Goal: Check status: Check status

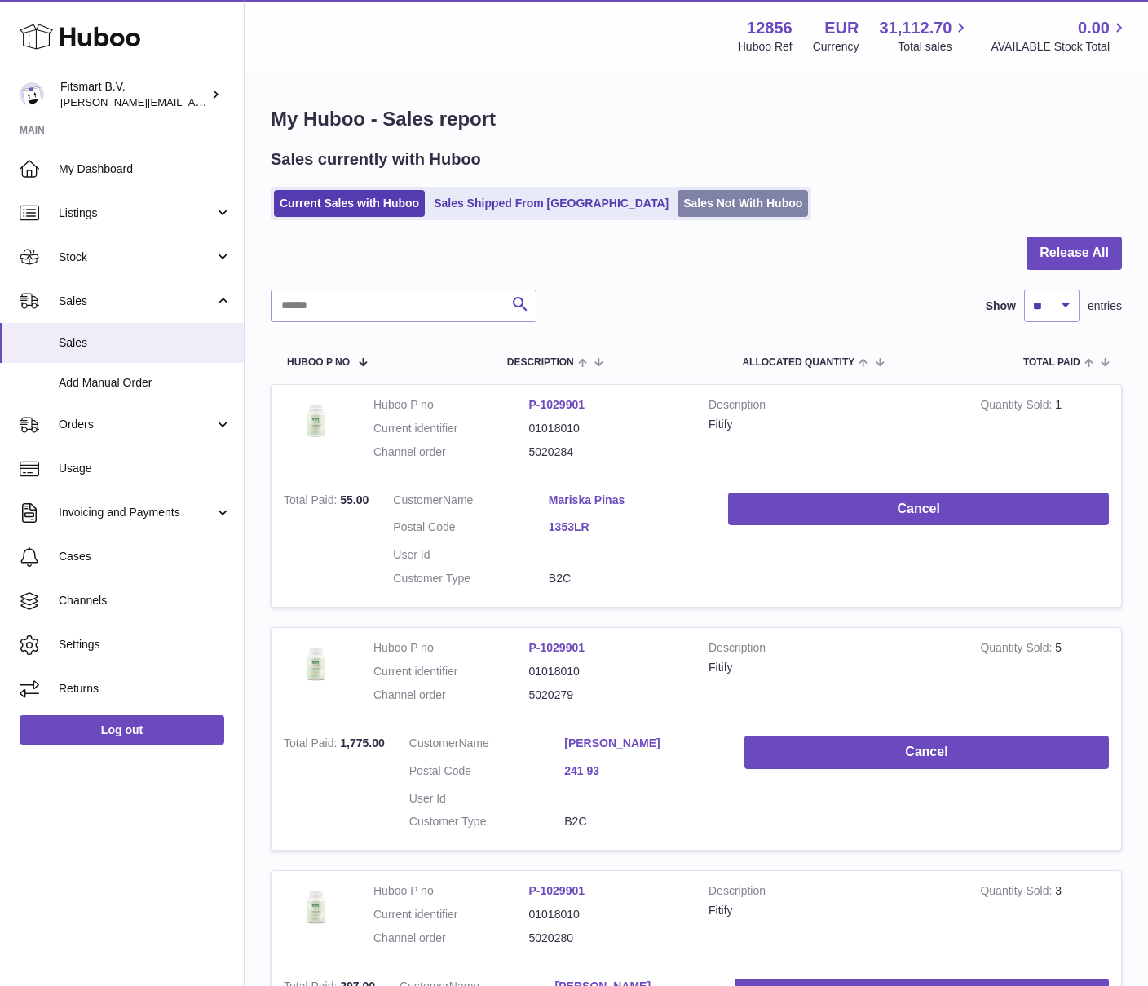
click at [687, 212] on link "Sales Not With Huboo" at bounding box center [743, 203] width 130 height 27
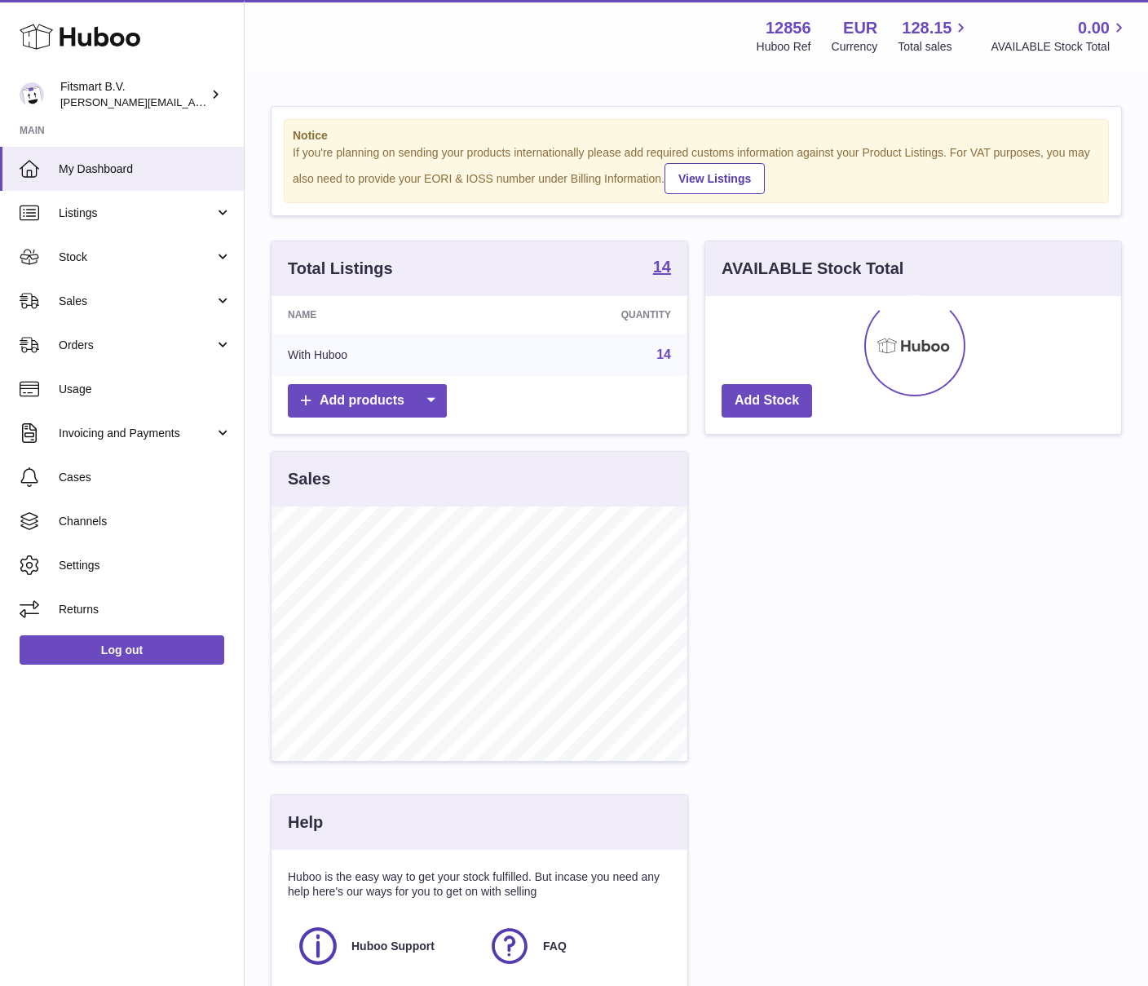
scroll to position [254, 416]
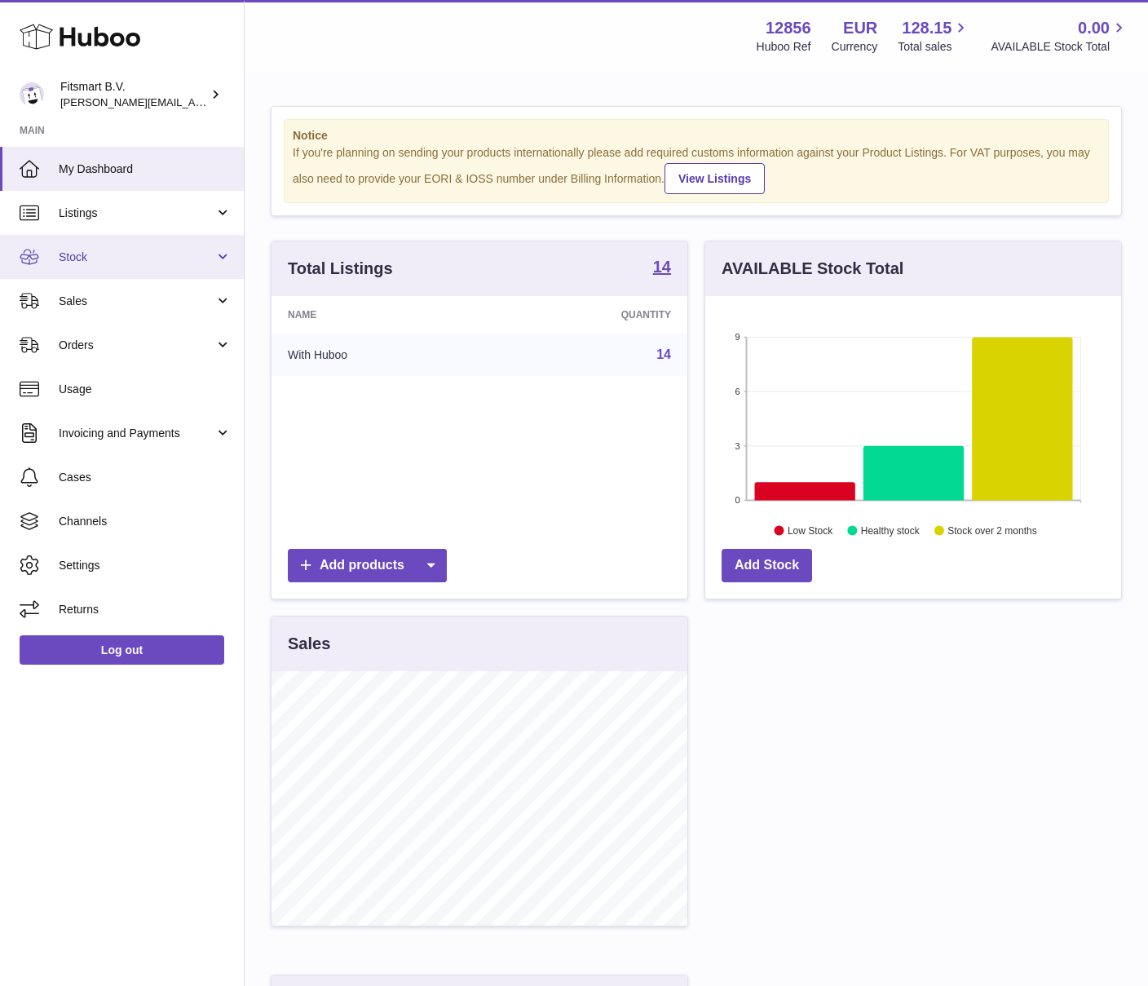
click at [81, 267] on link "Stock" at bounding box center [122, 257] width 244 height 44
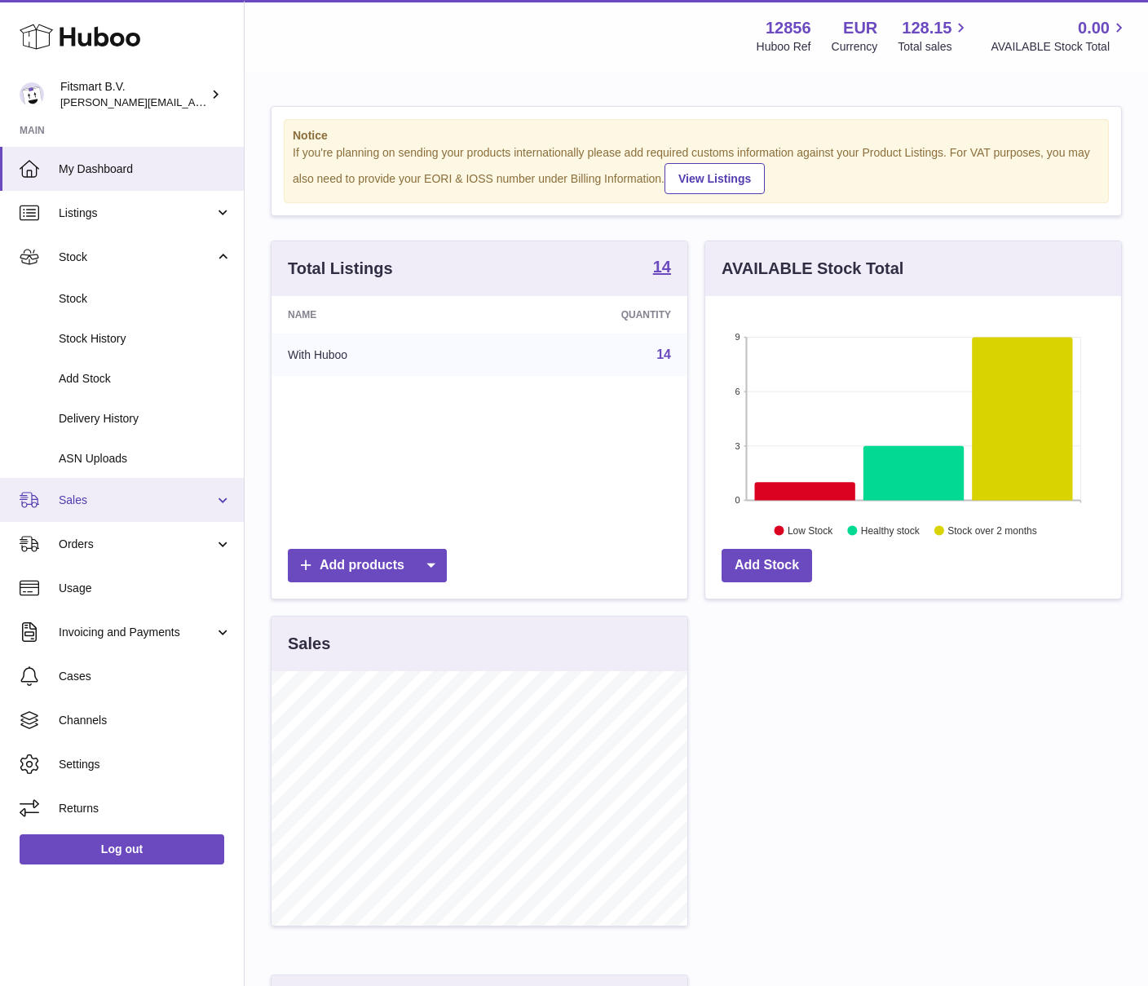
click at [91, 491] on link "Sales" at bounding box center [122, 500] width 244 height 44
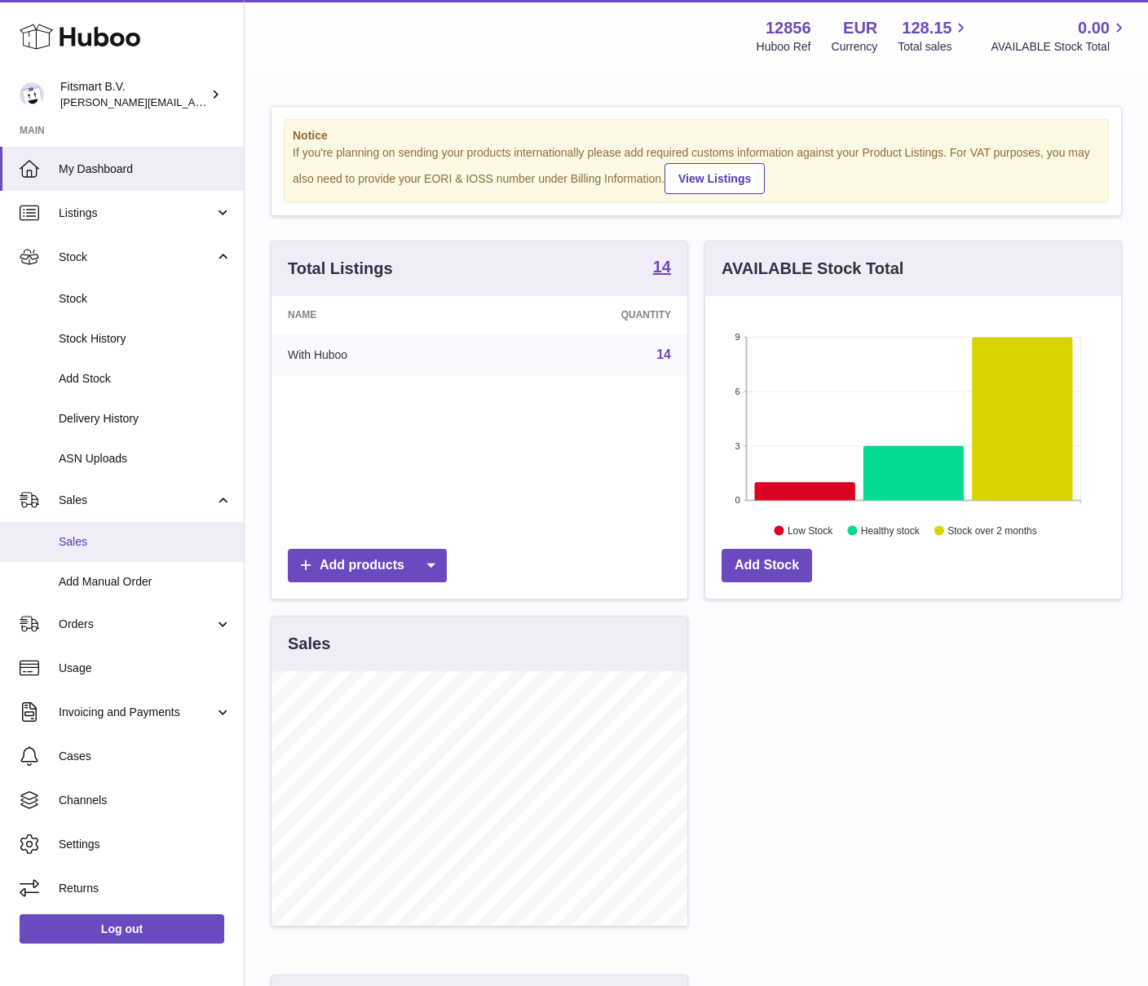
click at [67, 547] on span "Sales" at bounding box center [145, 541] width 173 height 15
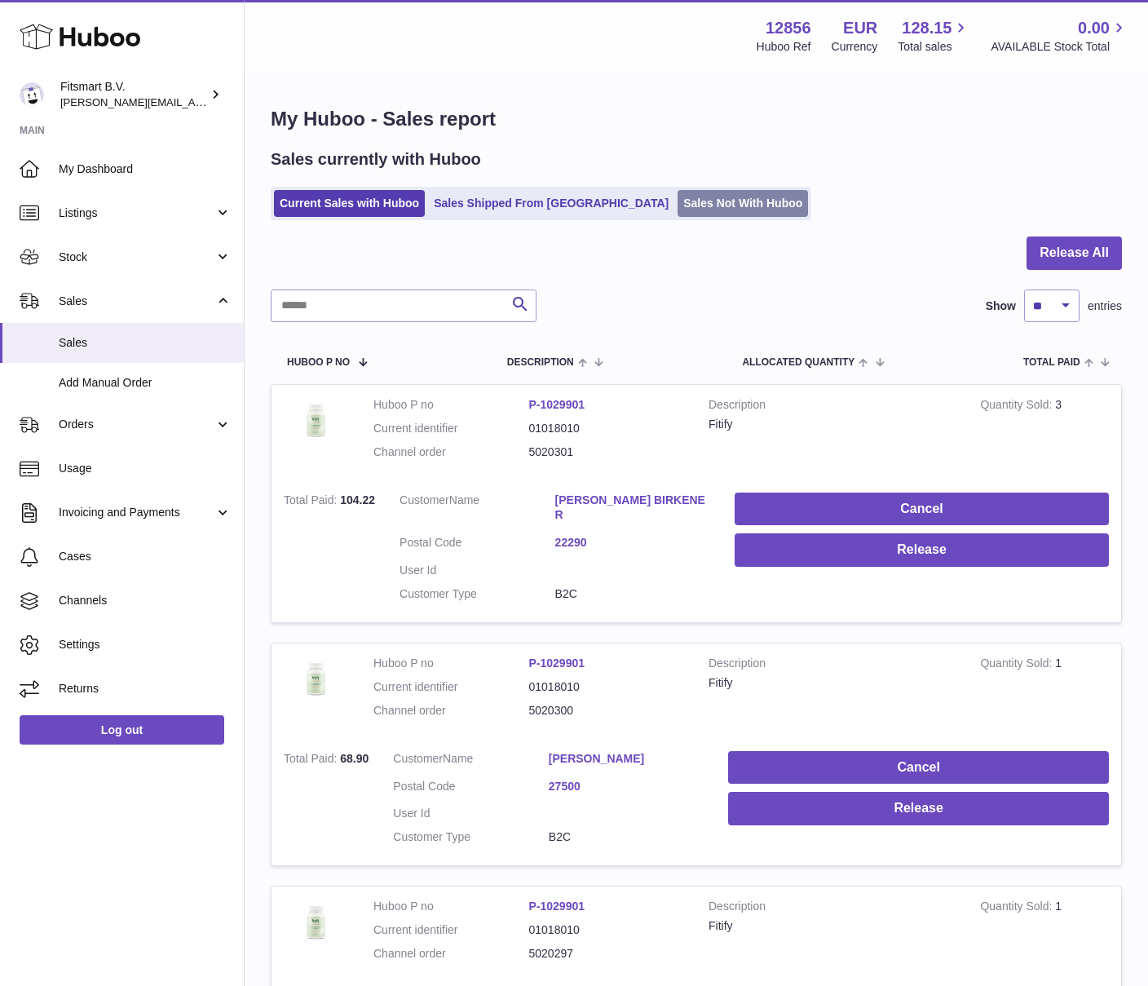
click at [678, 199] on link "Sales Not With Huboo" at bounding box center [743, 203] width 130 height 27
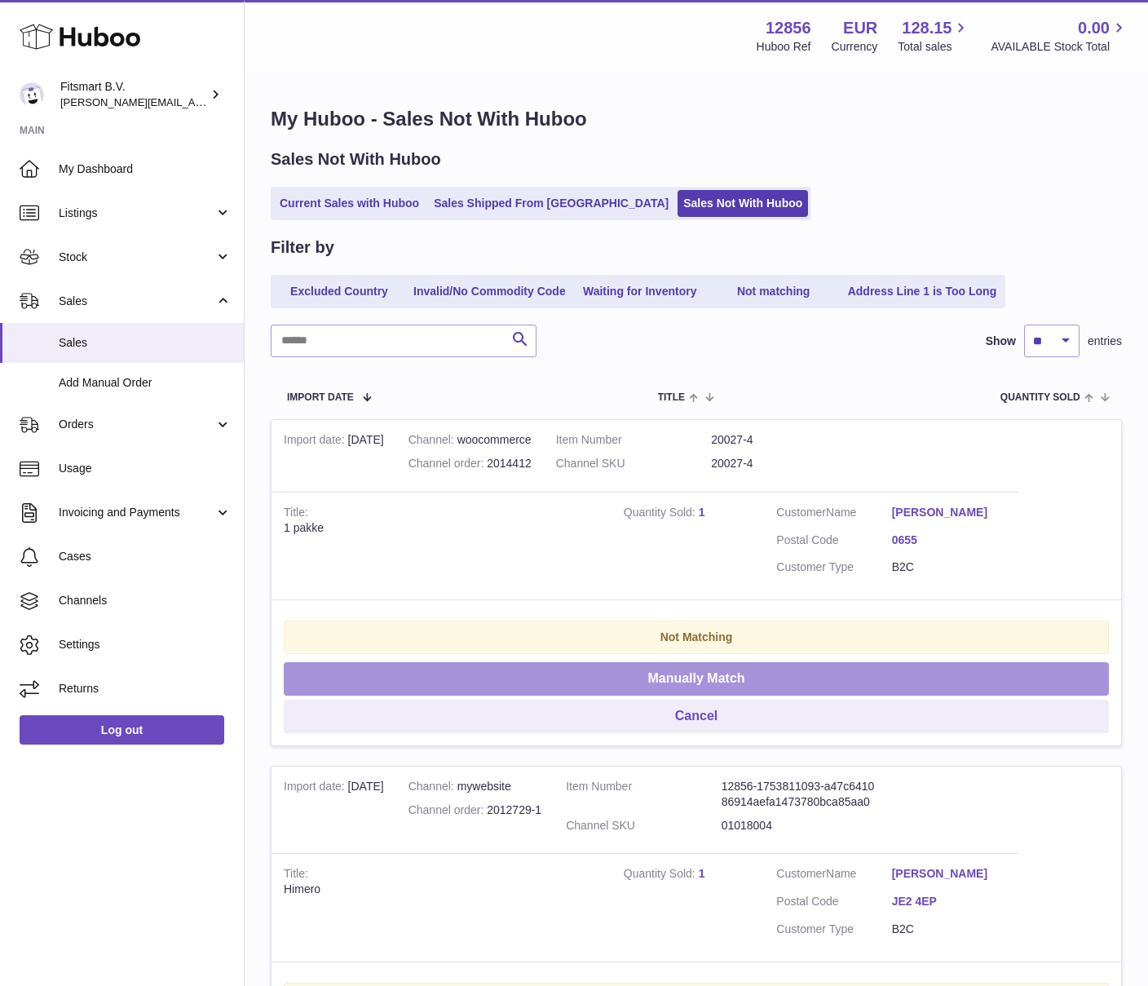
click at [669, 679] on button "Manually Match" at bounding box center [696, 678] width 825 height 33
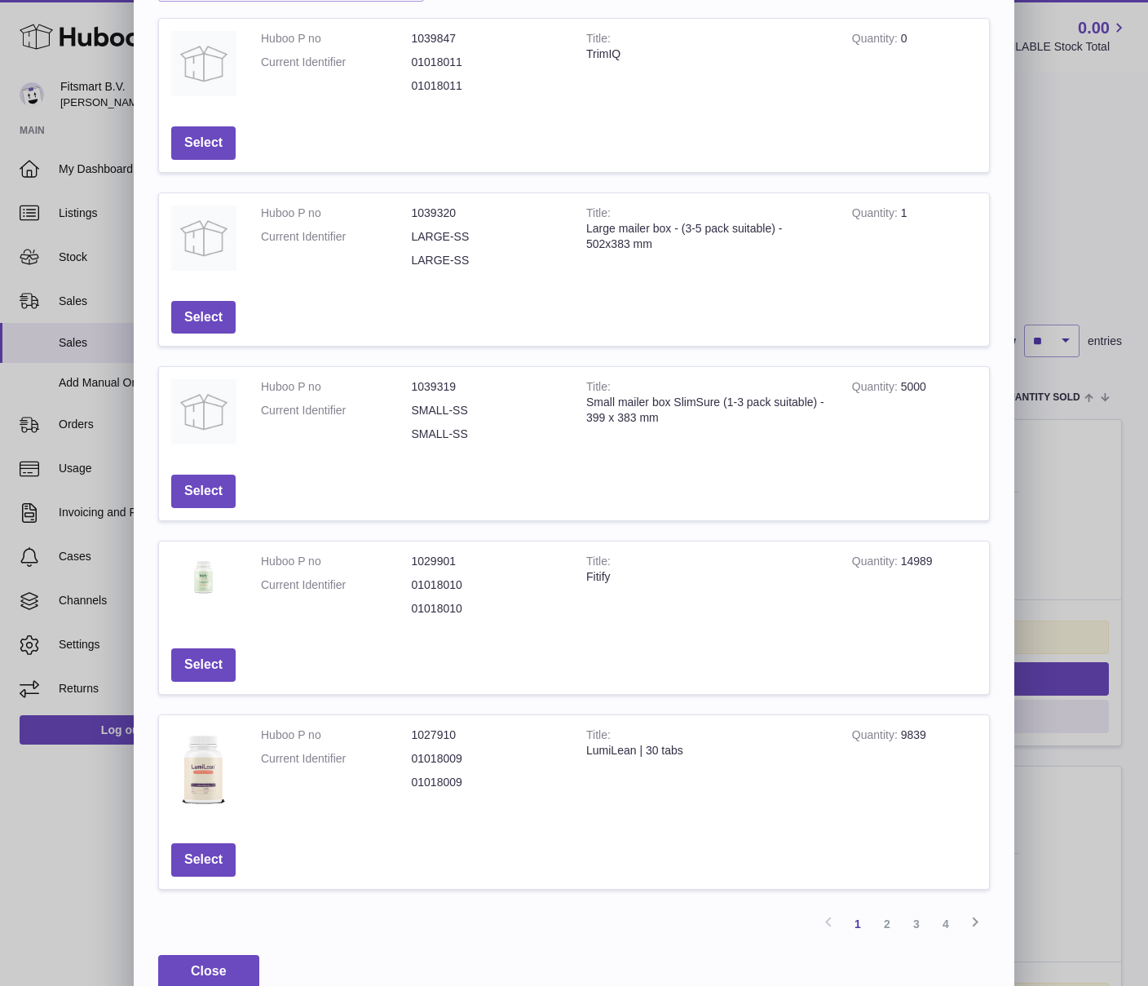
scroll to position [143, 0]
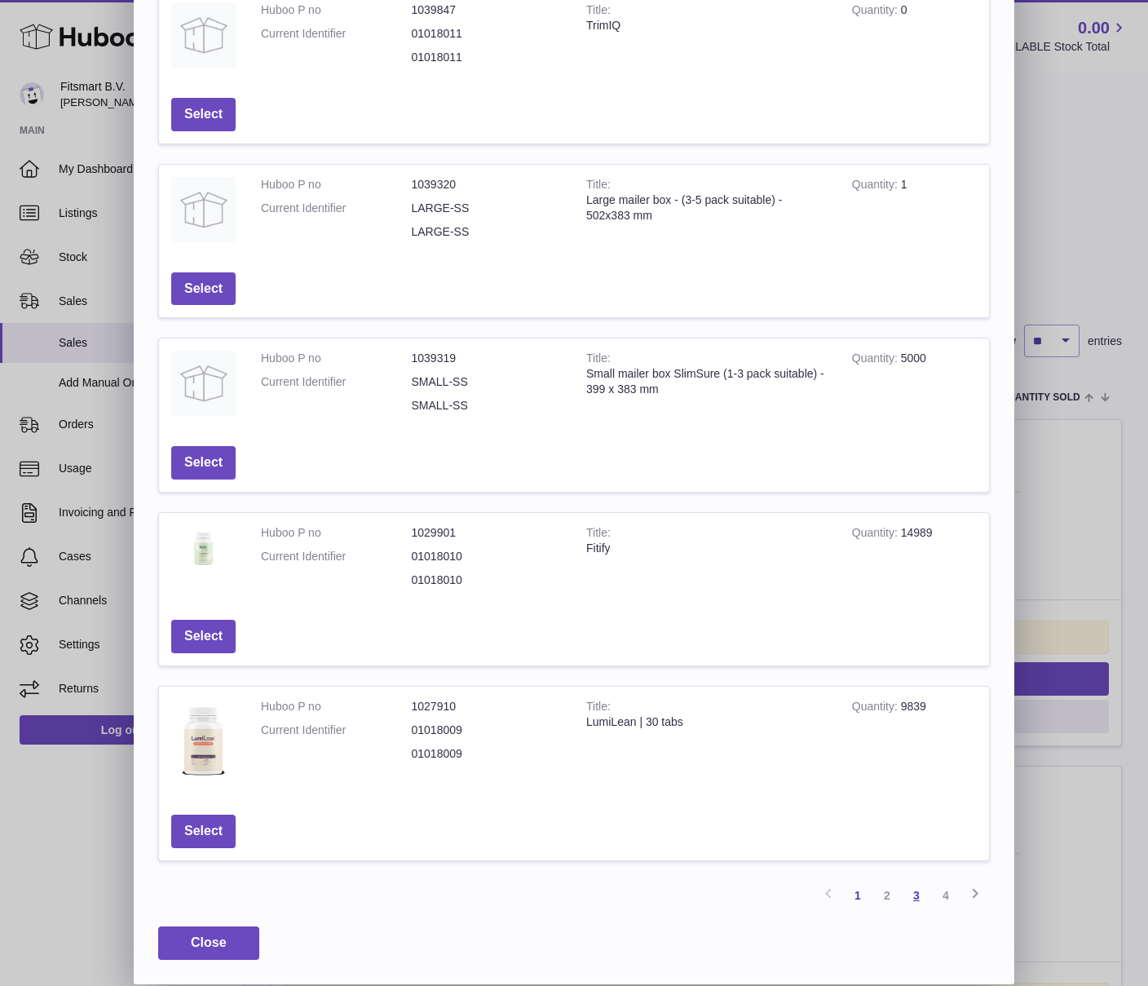
click at [913, 898] on link "3" at bounding box center [916, 895] width 29 height 29
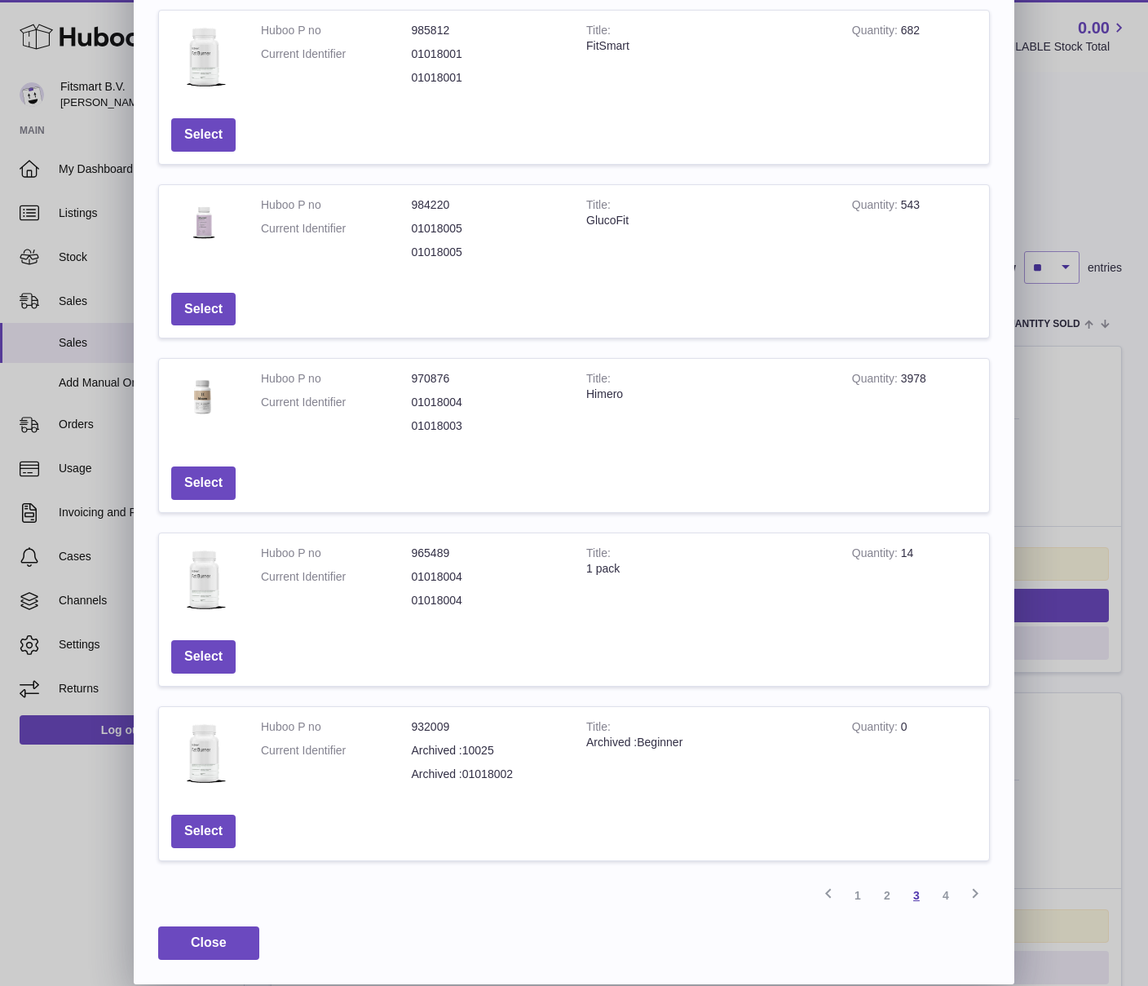
scroll to position [122, 0]
click at [213, 485] on button "Select" at bounding box center [203, 482] width 64 height 33
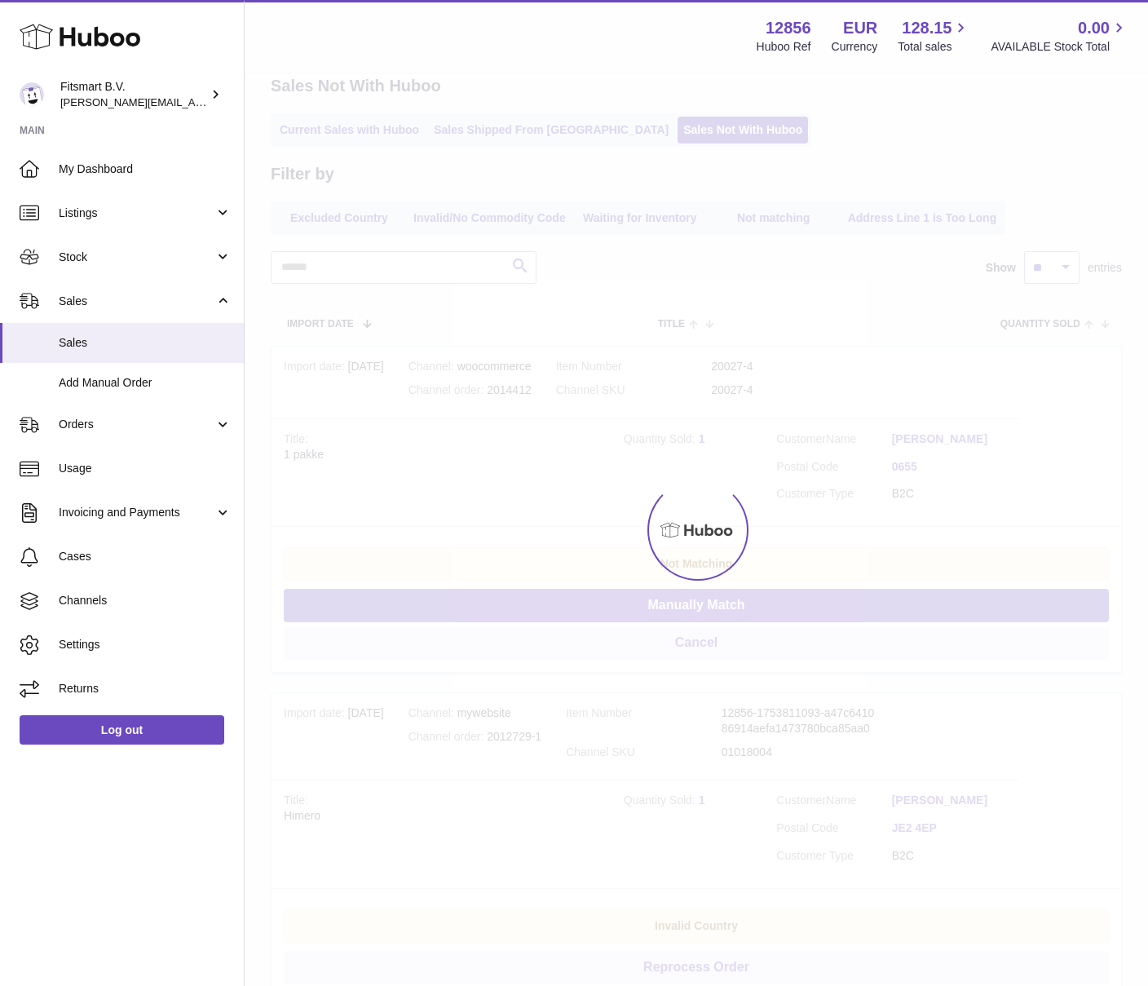
scroll to position [0, 0]
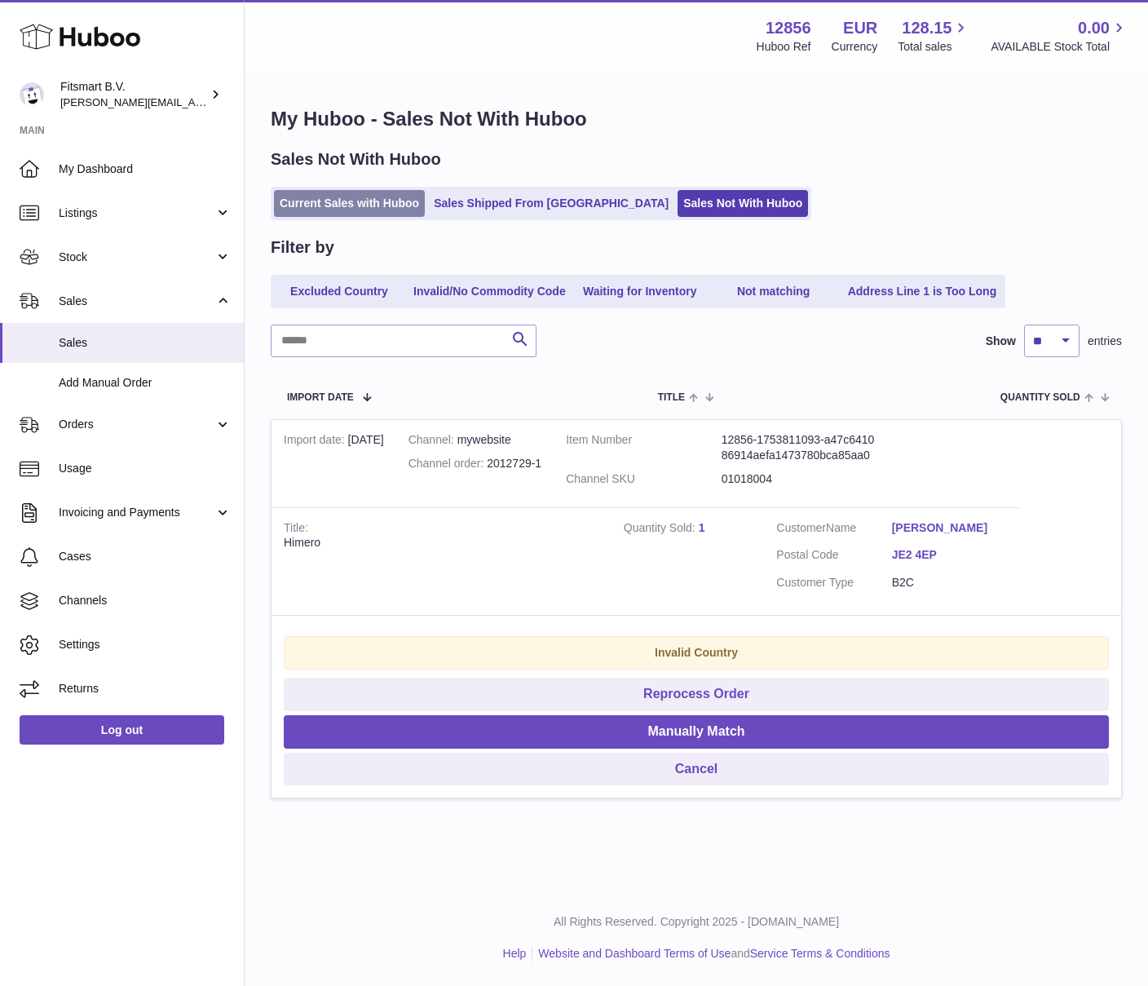
click at [313, 201] on link "Current Sales with Huboo" at bounding box center [349, 203] width 151 height 27
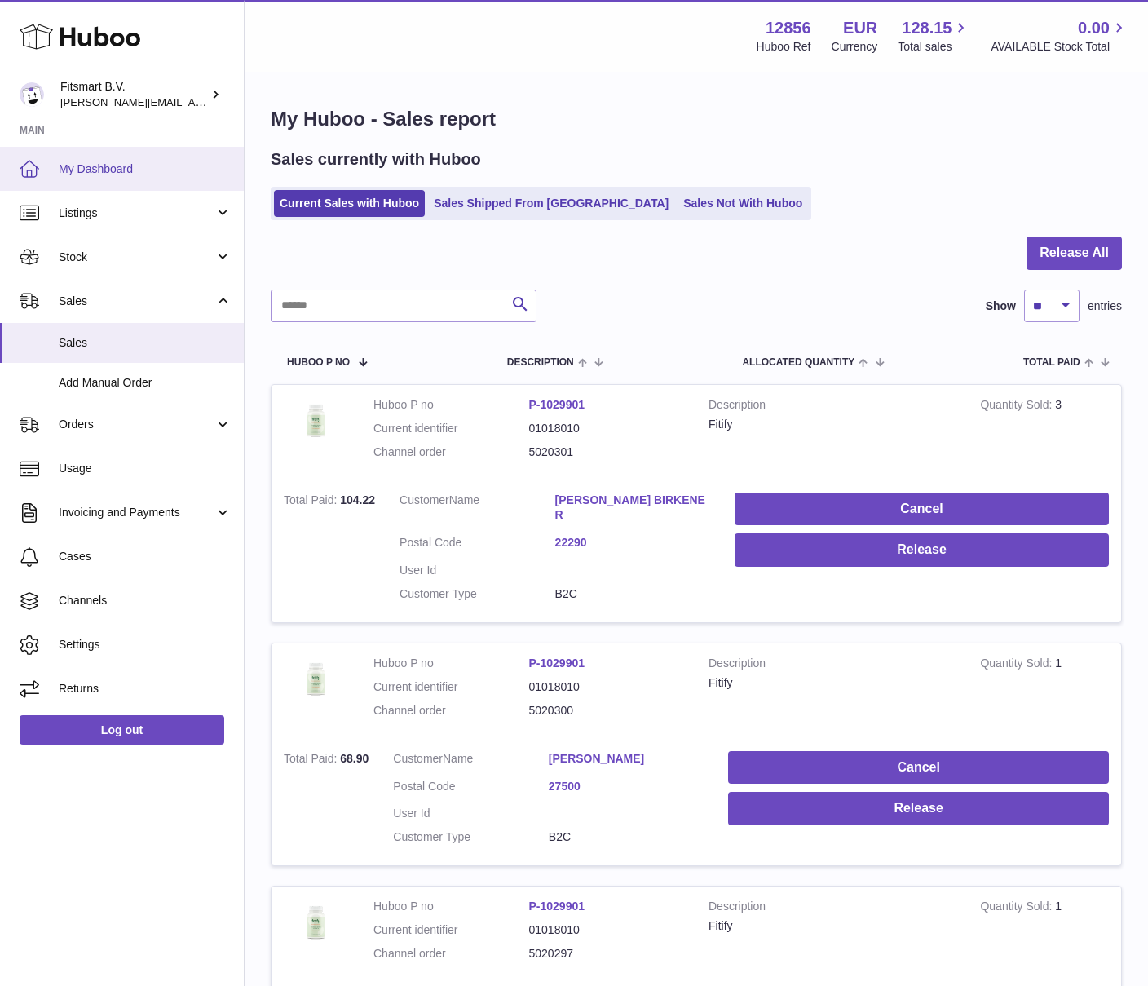
click at [99, 173] on span "My Dashboard" at bounding box center [145, 168] width 173 height 15
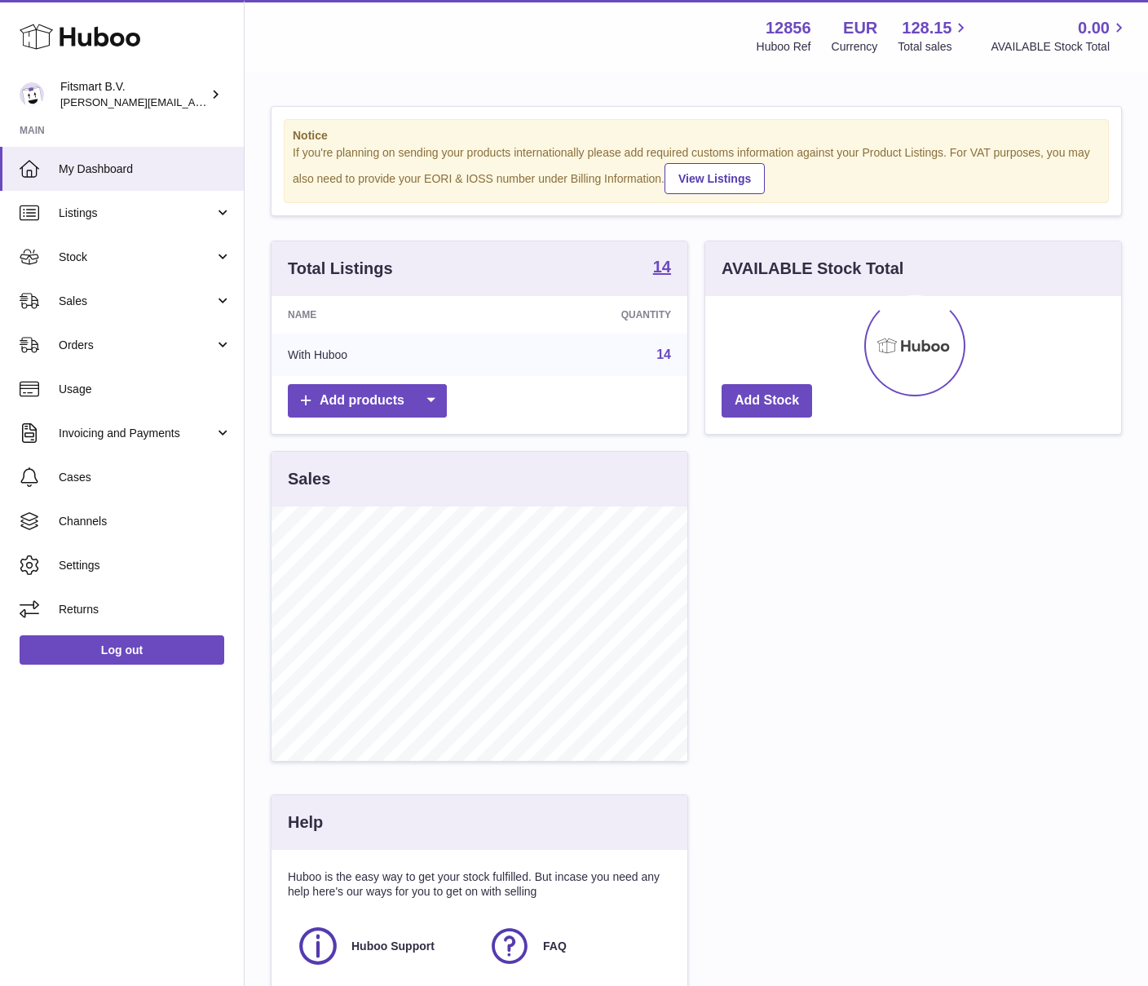
scroll to position [254, 416]
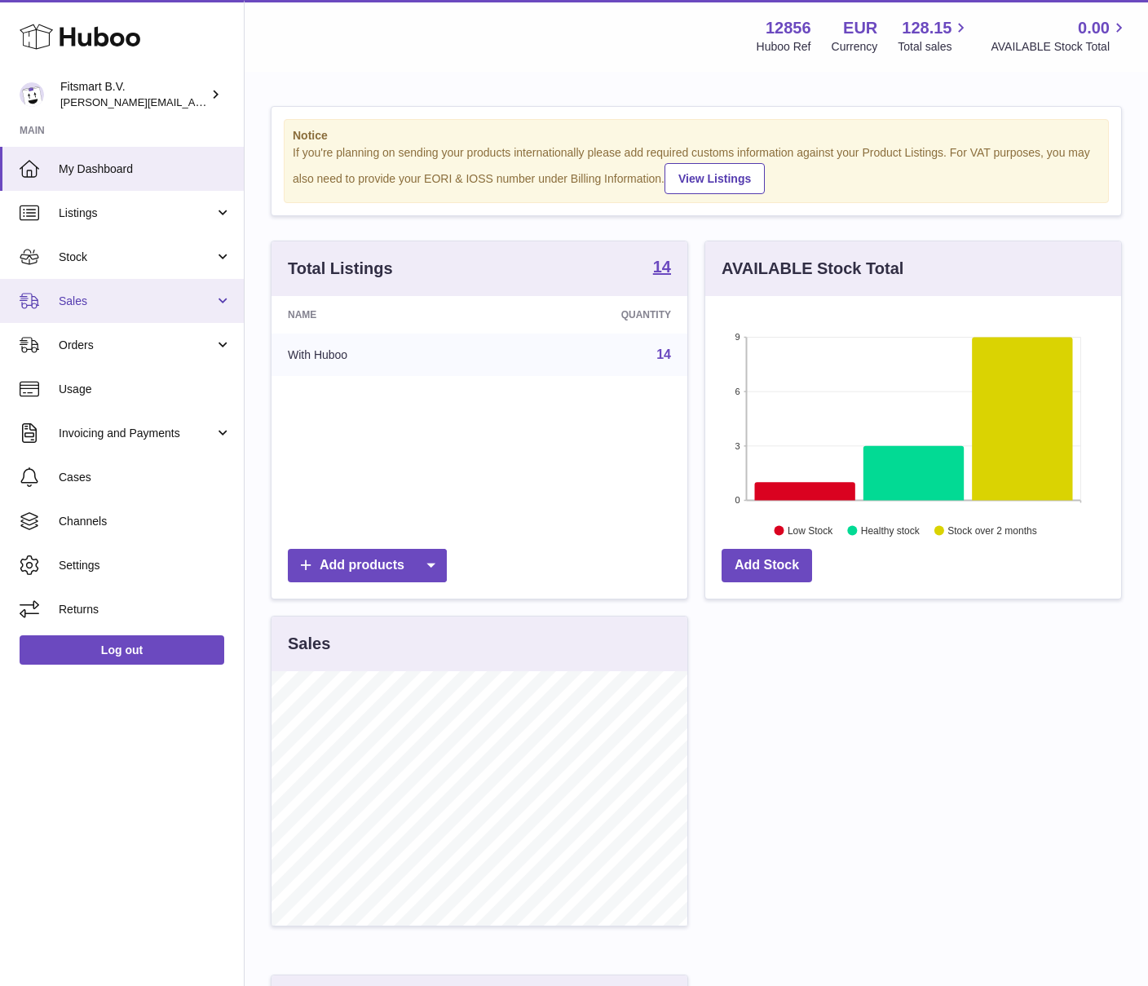
click at [90, 305] on span "Sales" at bounding box center [137, 301] width 156 height 15
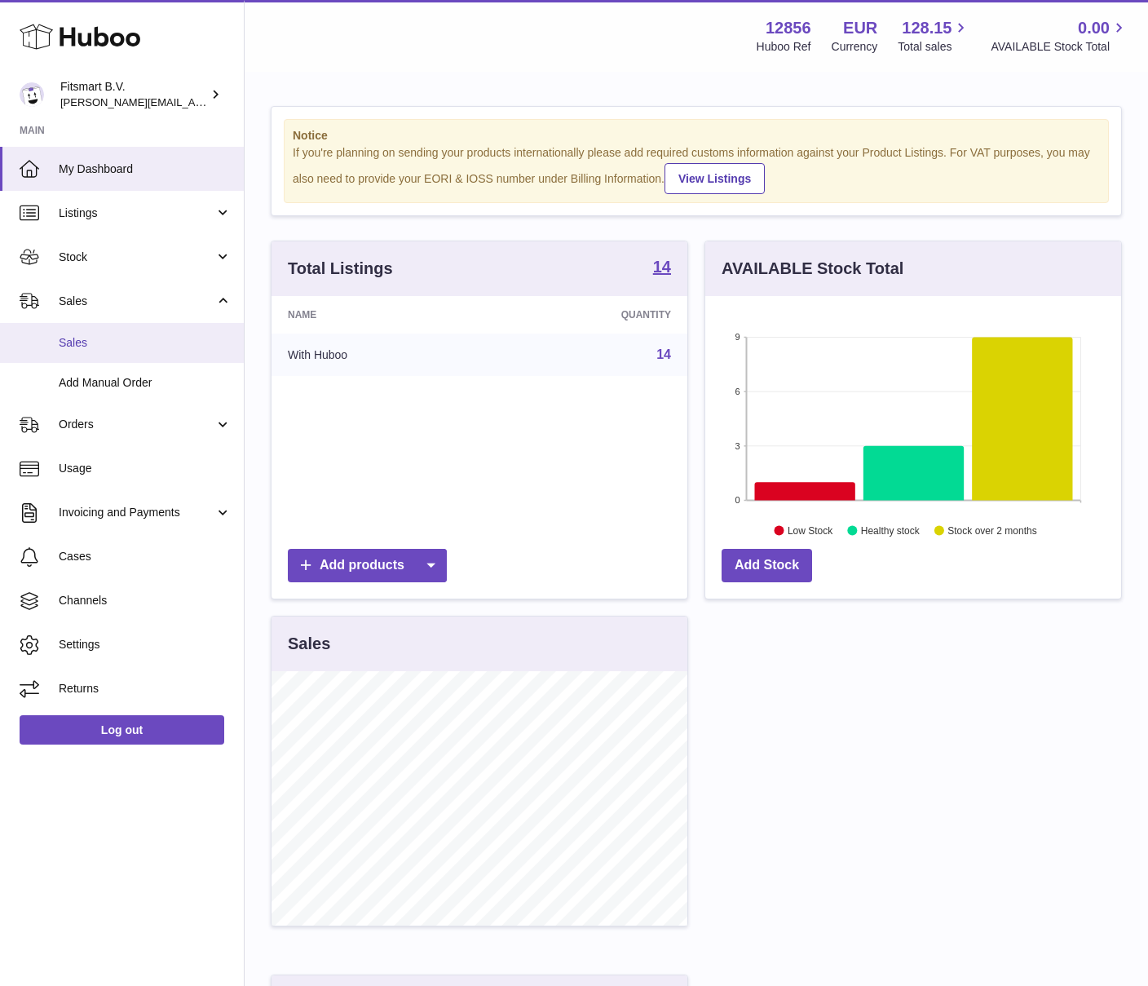
click at [97, 329] on link "Sales" at bounding box center [122, 343] width 244 height 40
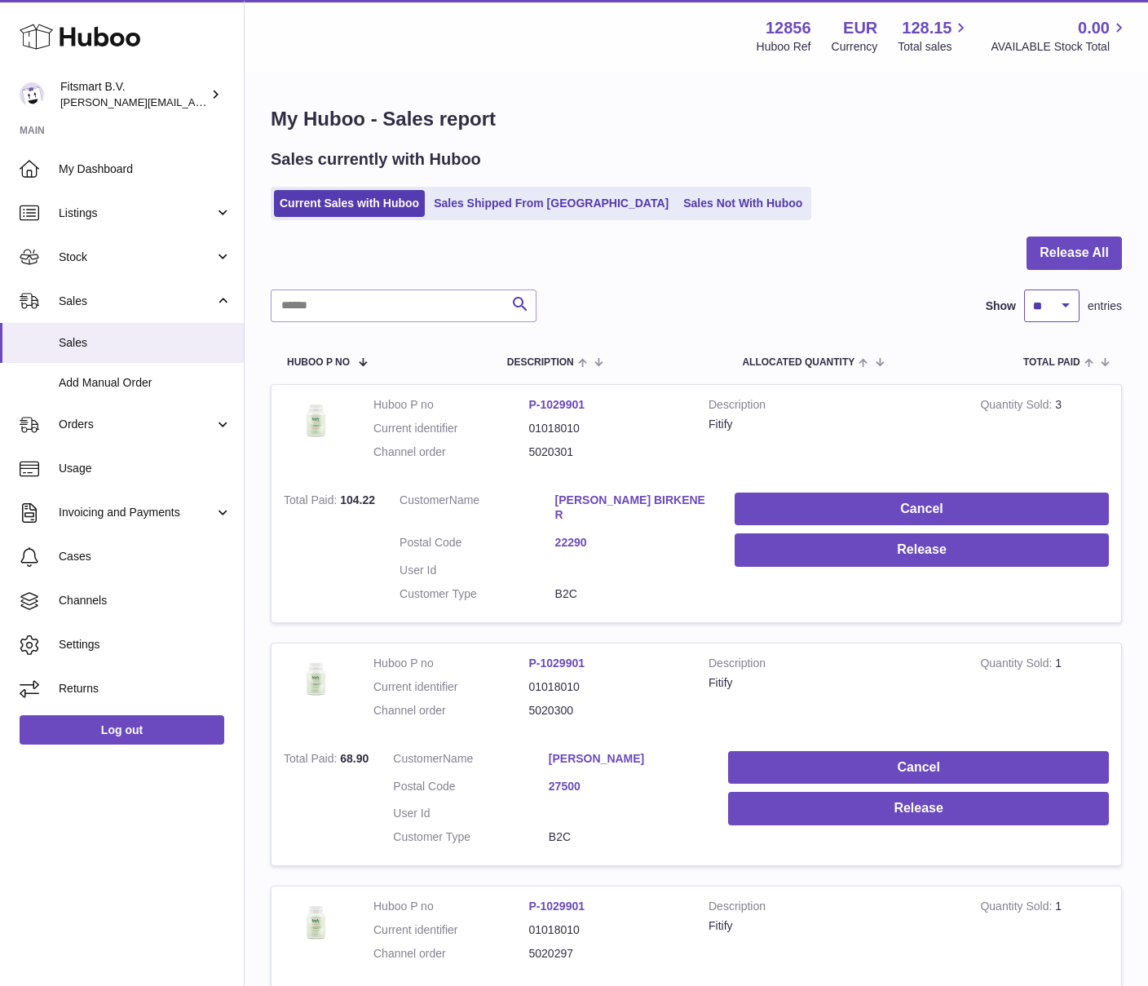
click at [1053, 312] on select "** ** ** ***" at bounding box center [1051, 305] width 55 height 33
select select "***"
click at [1024, 289] on select "** ** ** ***" at bounding box center [1051, 305] width 55 height 33
click at [500, 196] on link "Sales Shipped From [GEOGRAPHIC_DATA]" at bounding box center [551, 203] width 246 height 27
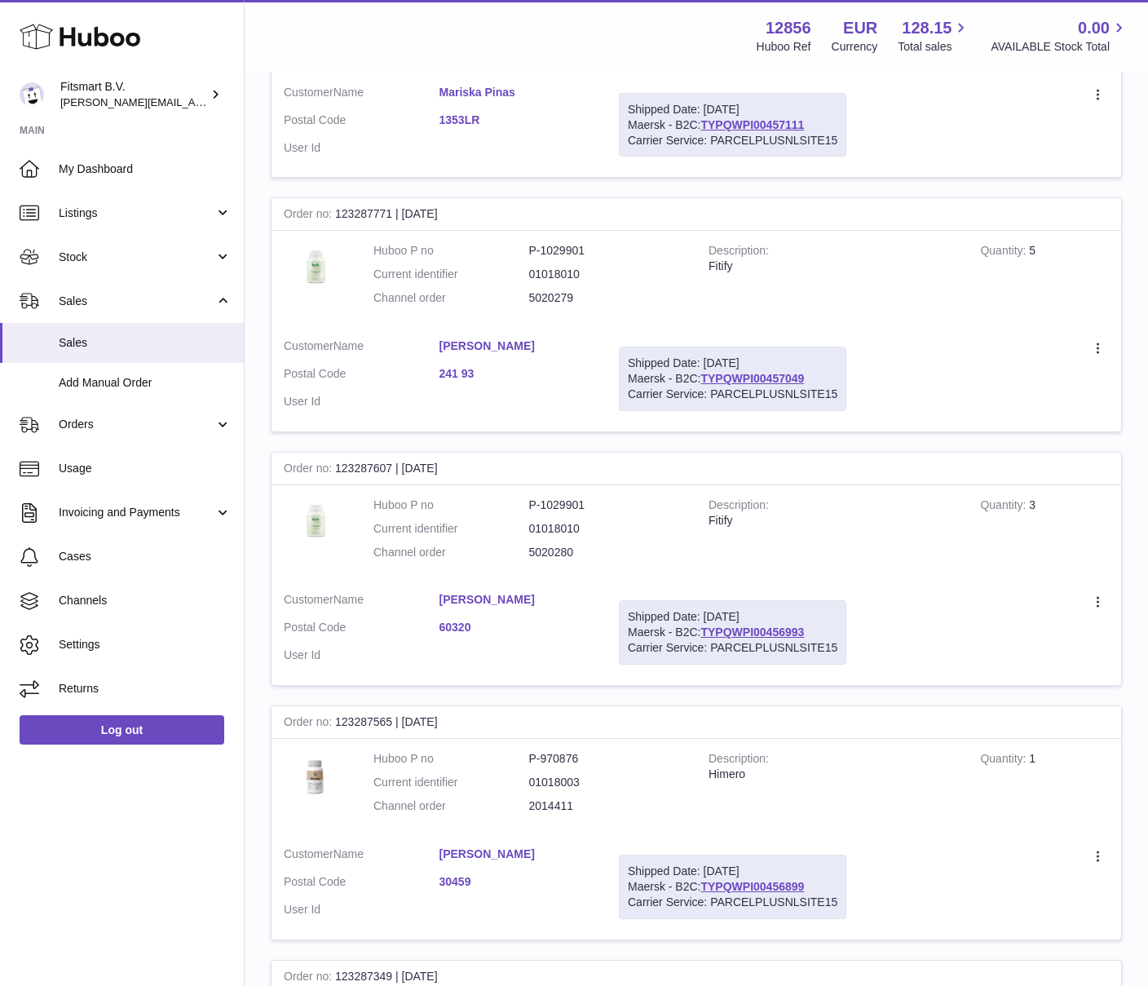
scroll to position [577, 0]
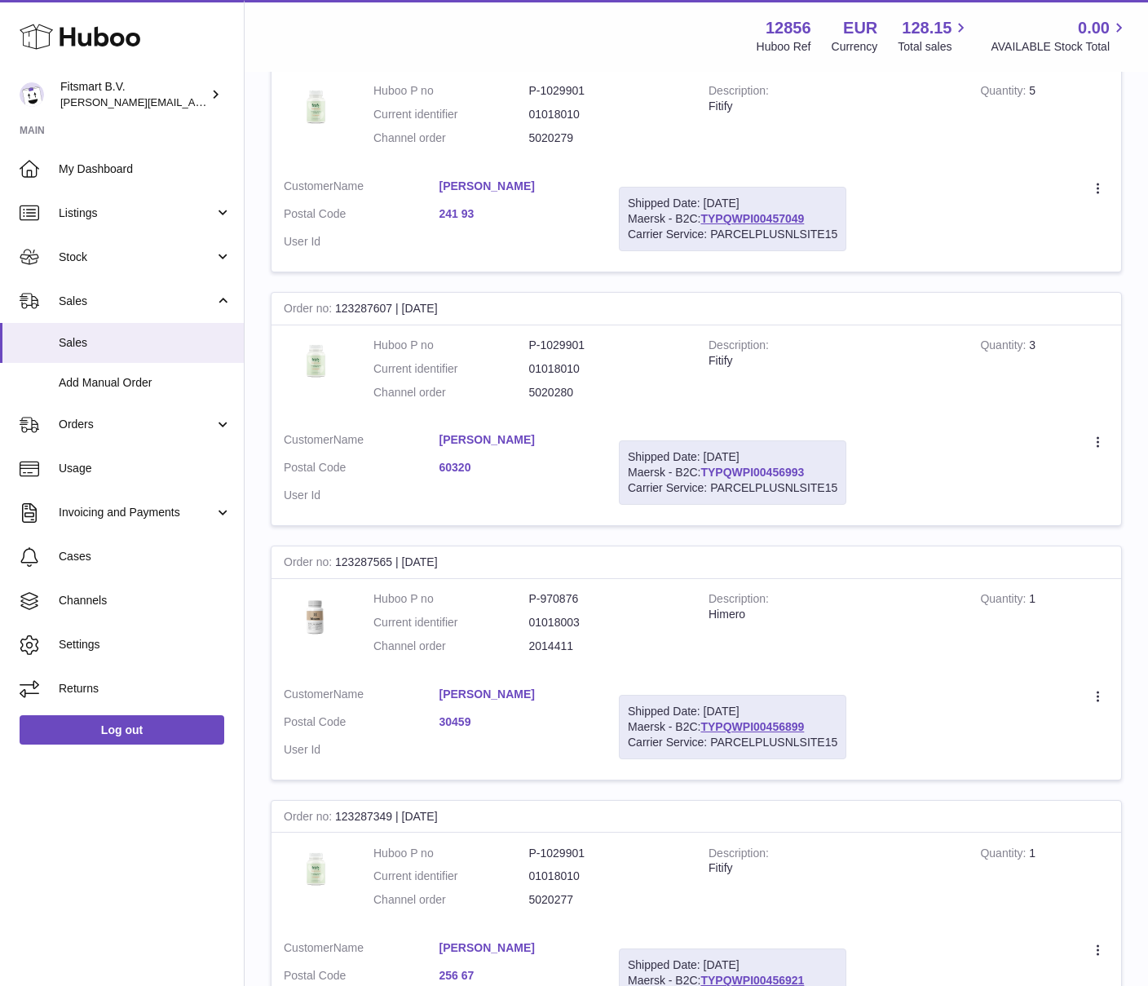
click at [758, 469] on link "TYPQWPI00456993" at bounding box center [752, 472] width 104 height 13
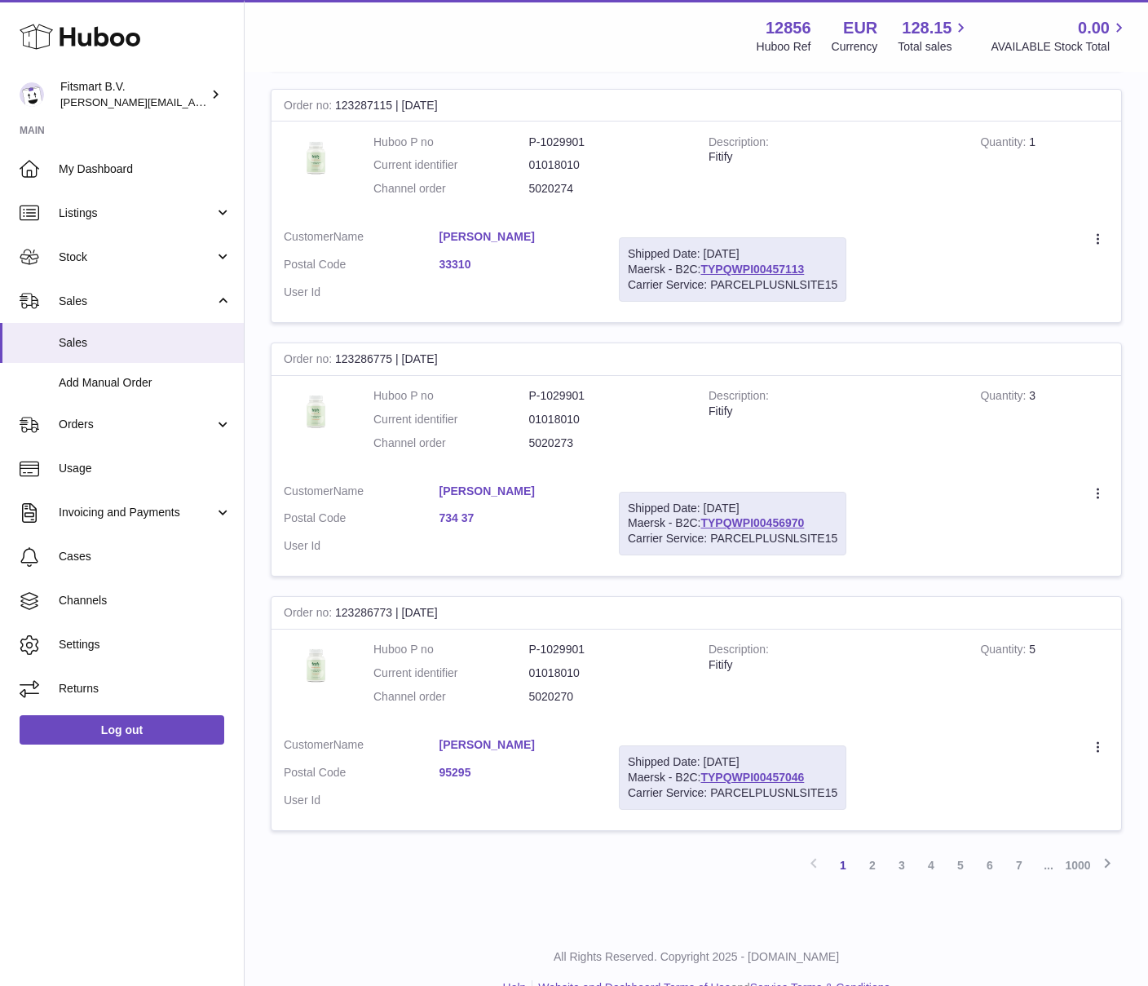
scroll to position [2084, 0]
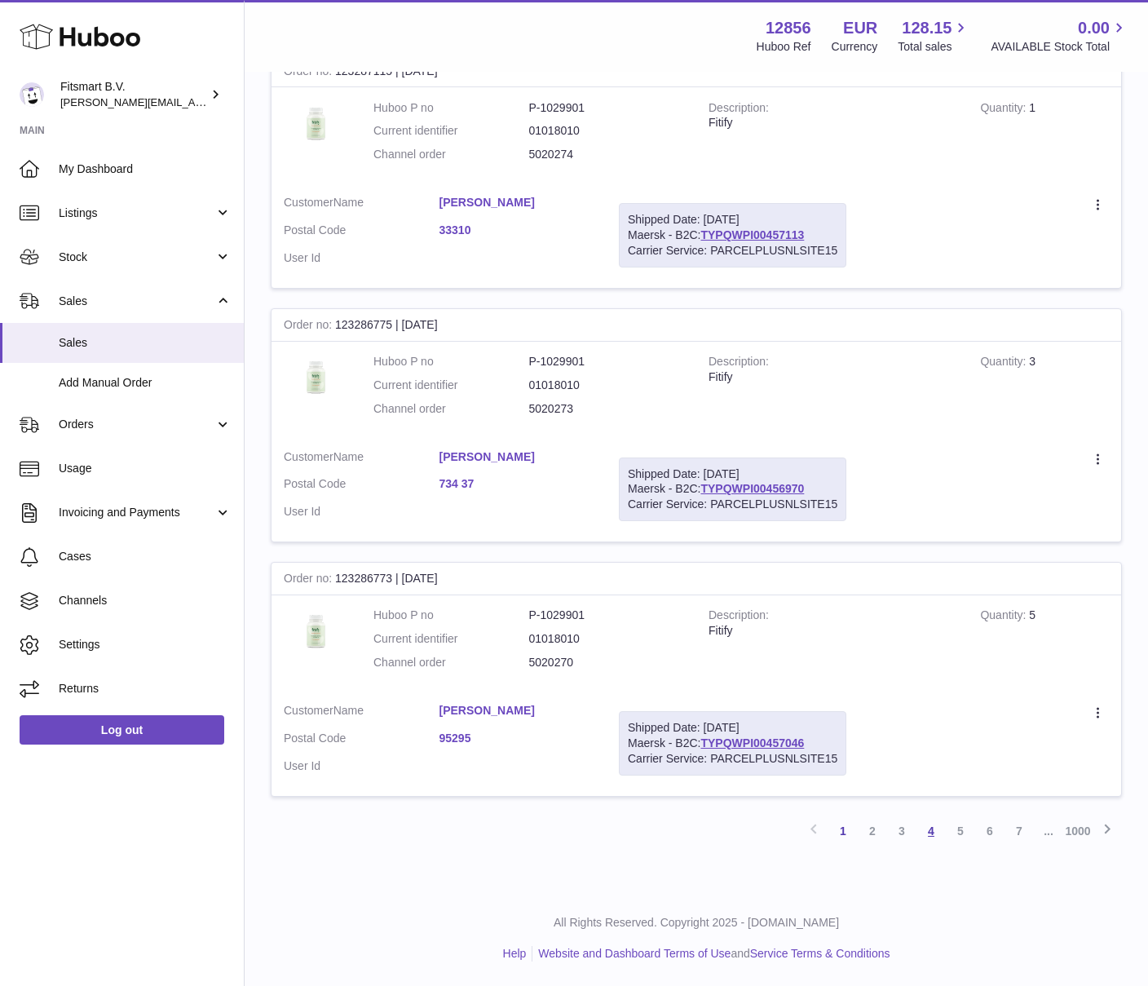
click at [927, 829] on link "4" at bounding box center [930, 830] width 29 height 29
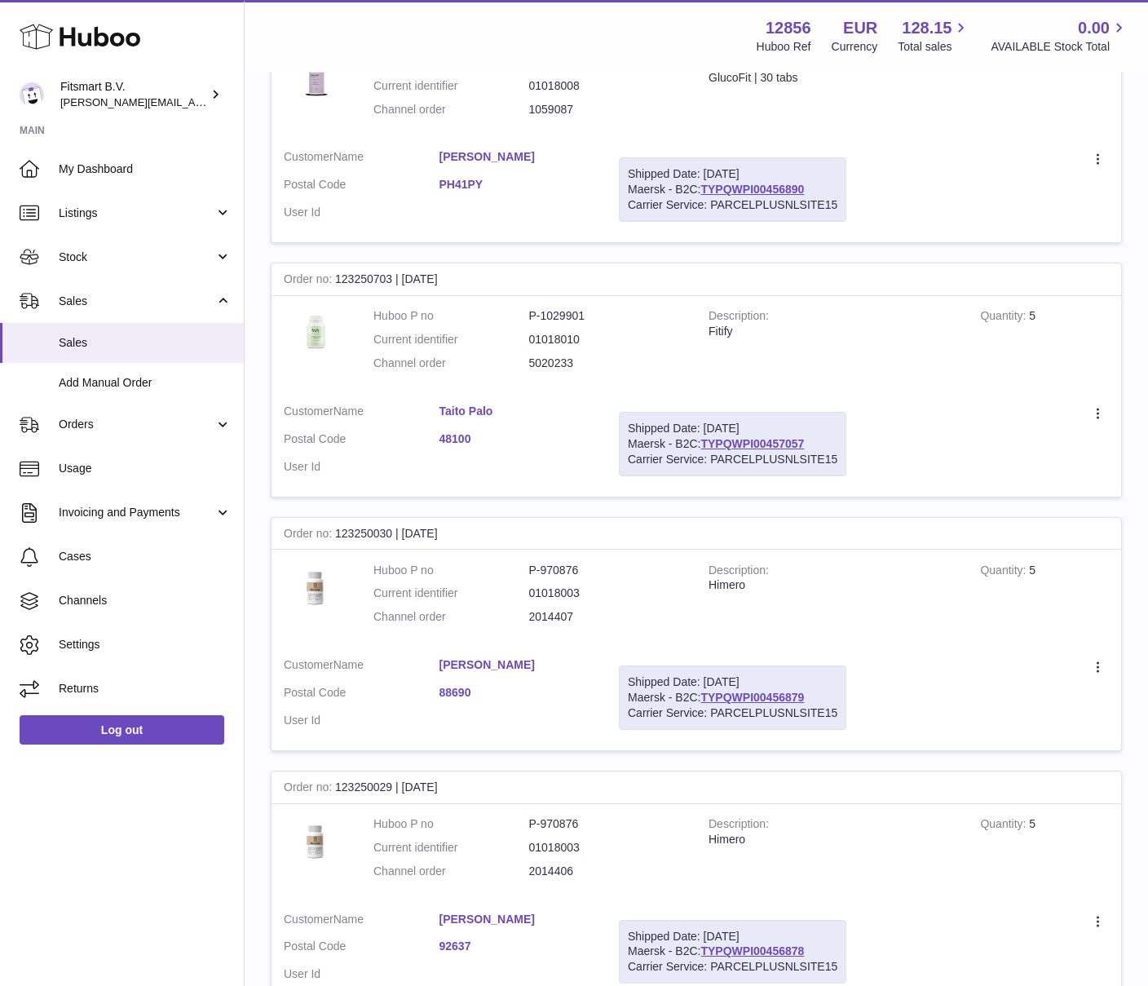
scroll to position [886, 0]
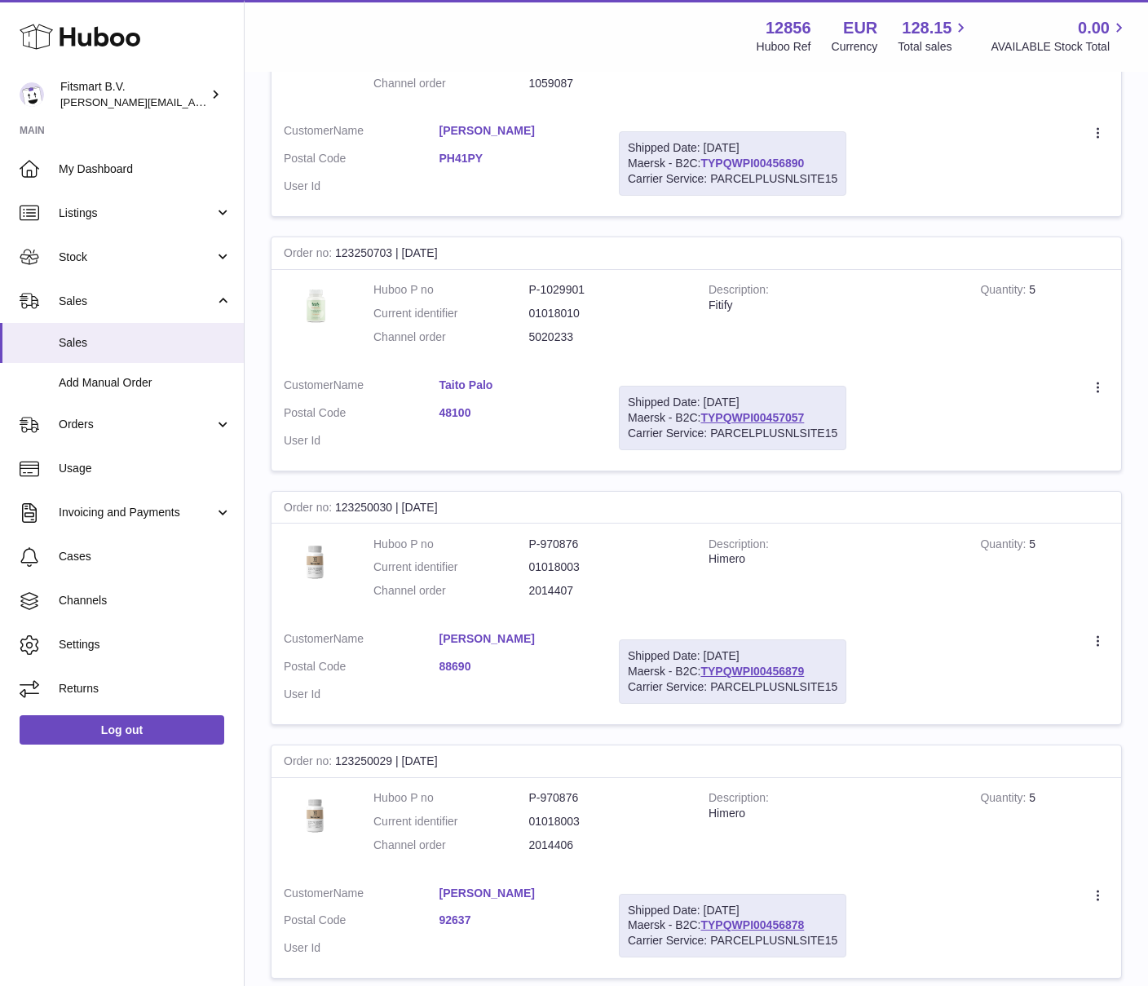
click at [730, 159] on link "TYPQWPI00456890" at bounding box center [752, 163] width 104 height 13
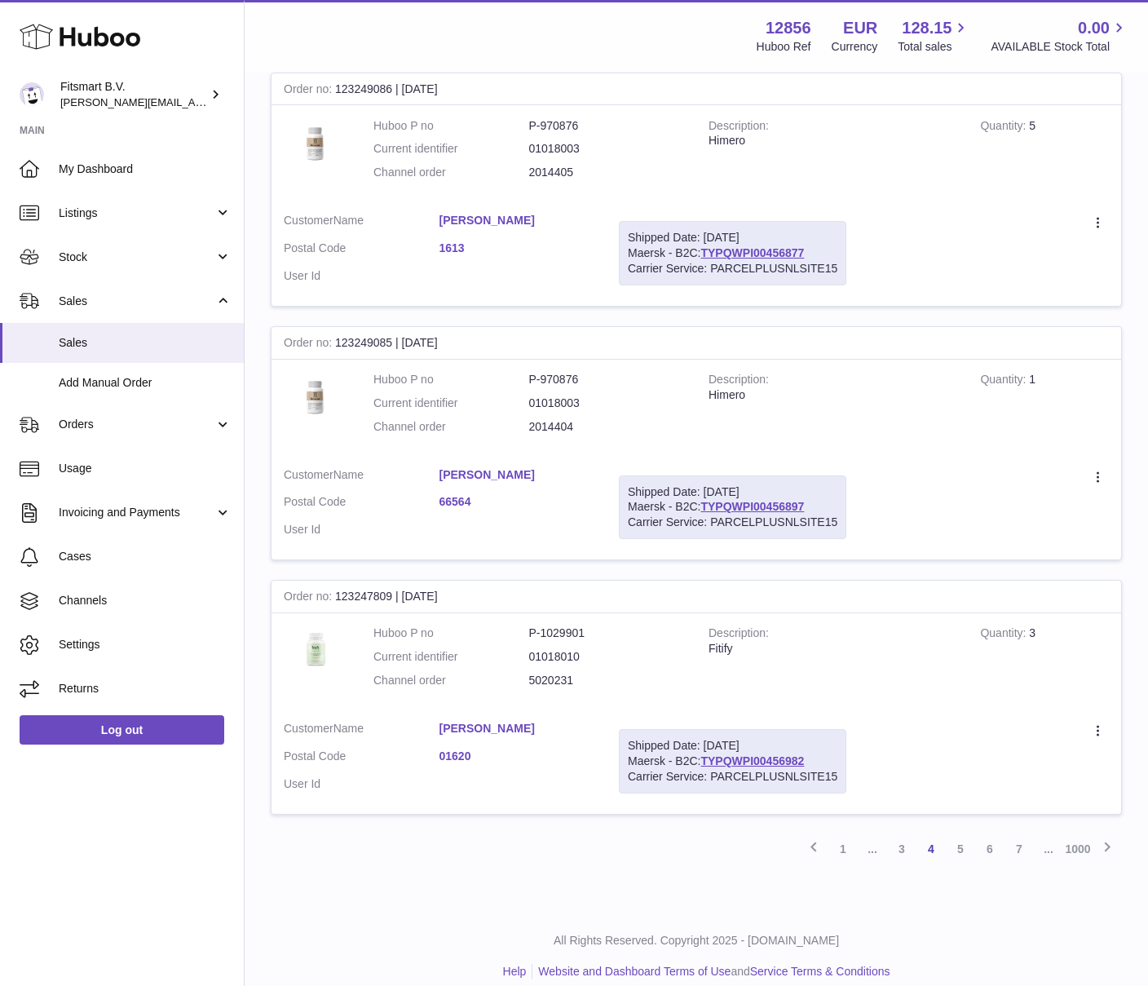
scroll to position [2084, 0]
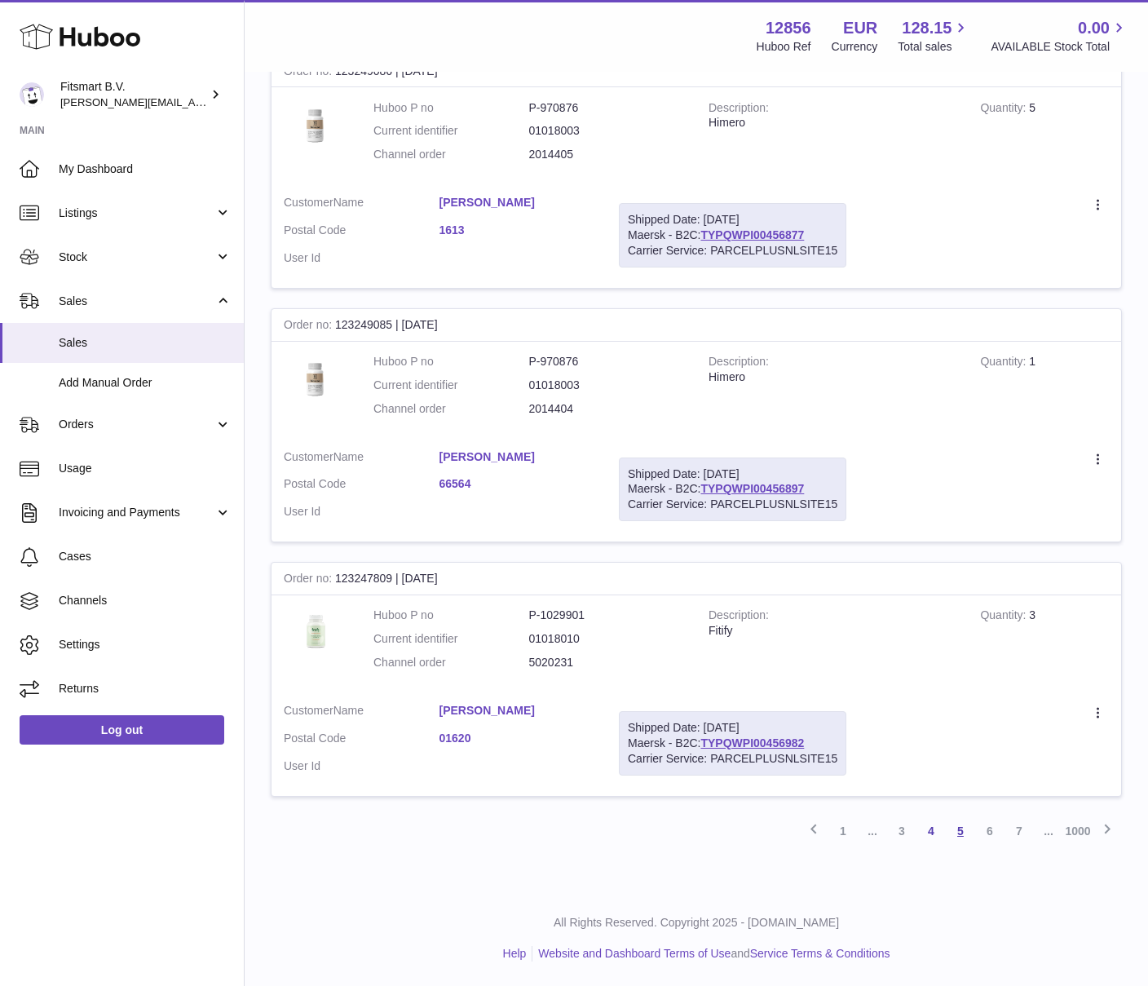
click at [957, 822] on link "5" at bounding box center [960, 830] width 29 height 29
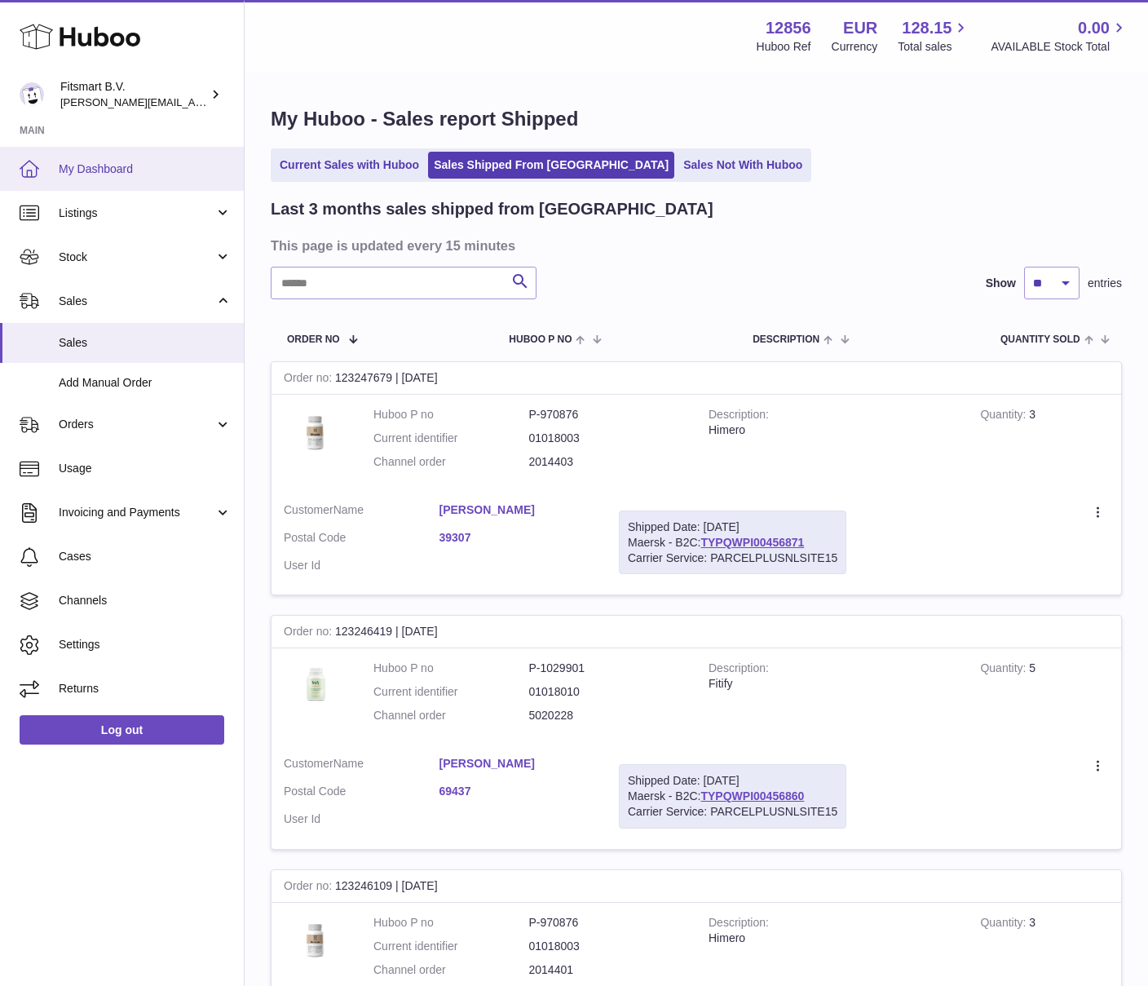
click at [141, 169] on span "My Dashboard" at bounding box center [145, 168] width 173 height 15
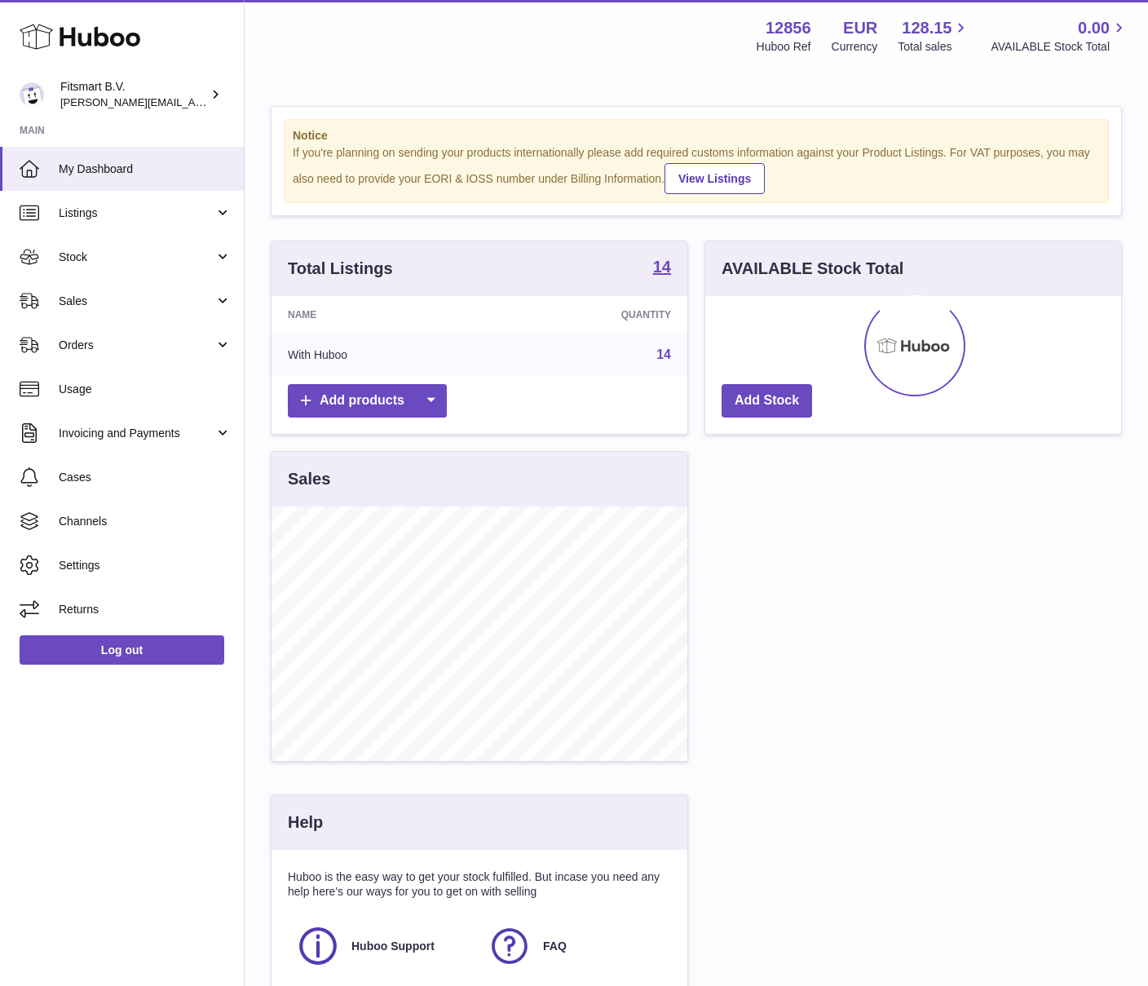
scroll to position [254, 416]
